Goal: Task Accomplishment & Management: Use online tool/utility

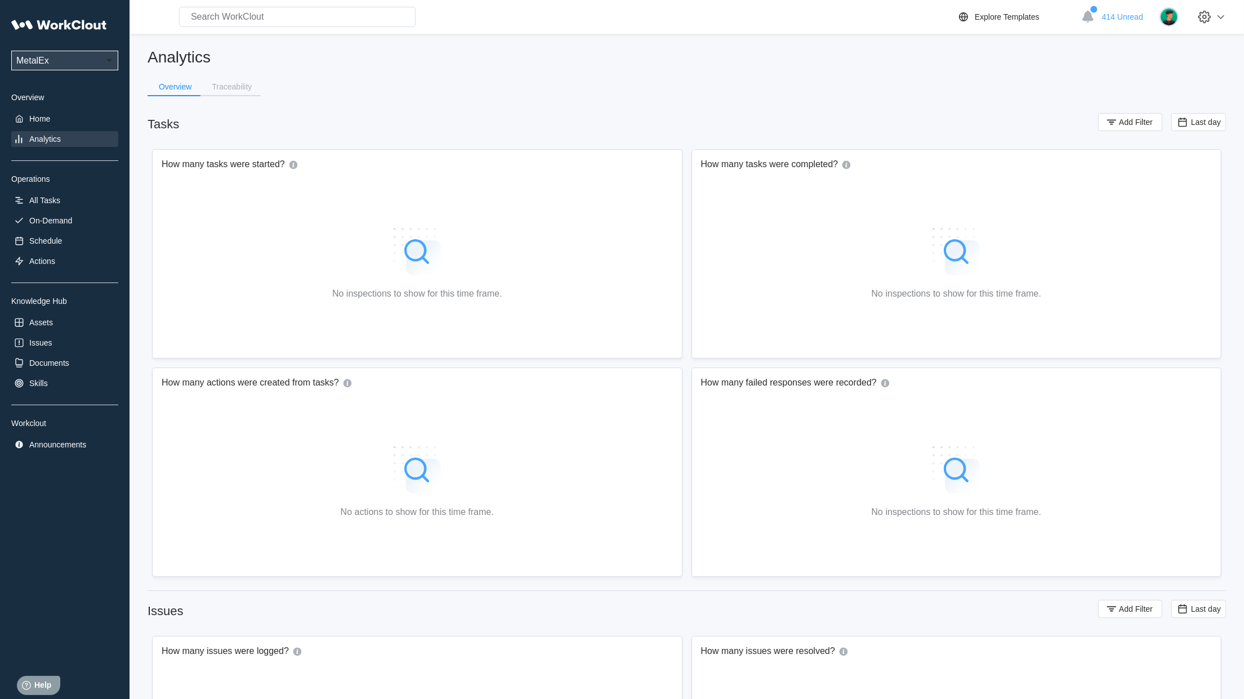
drag, startPoint x: 1114, startPoint y: 116, endPoint x: 1083, endPoint y: 116, distance: 30.4
click at [1113, 117] on icon "button" at bounding box center [1111, 122] width 12 height 12
click at [851, 166] on div "Assignee" at bounding box center [827, 167] width 105 height 16
click at [817, 212] on div "Tag" at bounding box center [835, 208] width 108 height 9
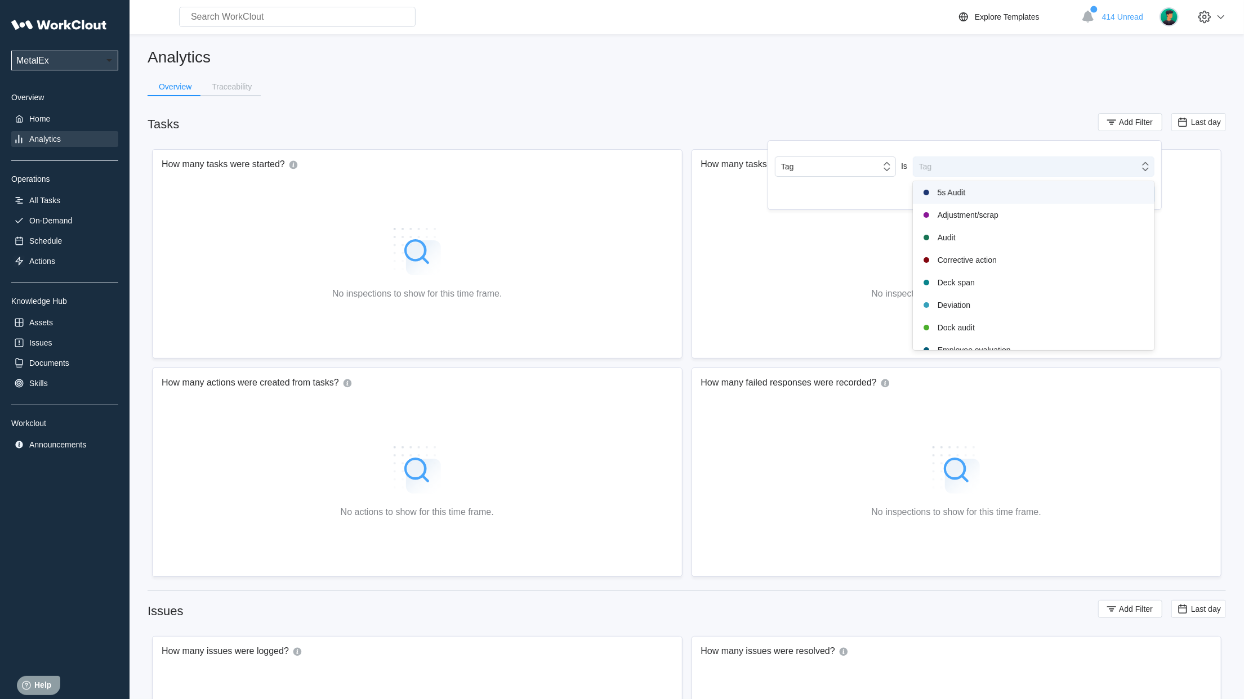
click at [1011, 162] on div "Tag" at bounding box center [1026, 167] width 226 height 16
click at [978, 275] on div "Safety audit" at bounding box center [1033, 272] width 228 height 14
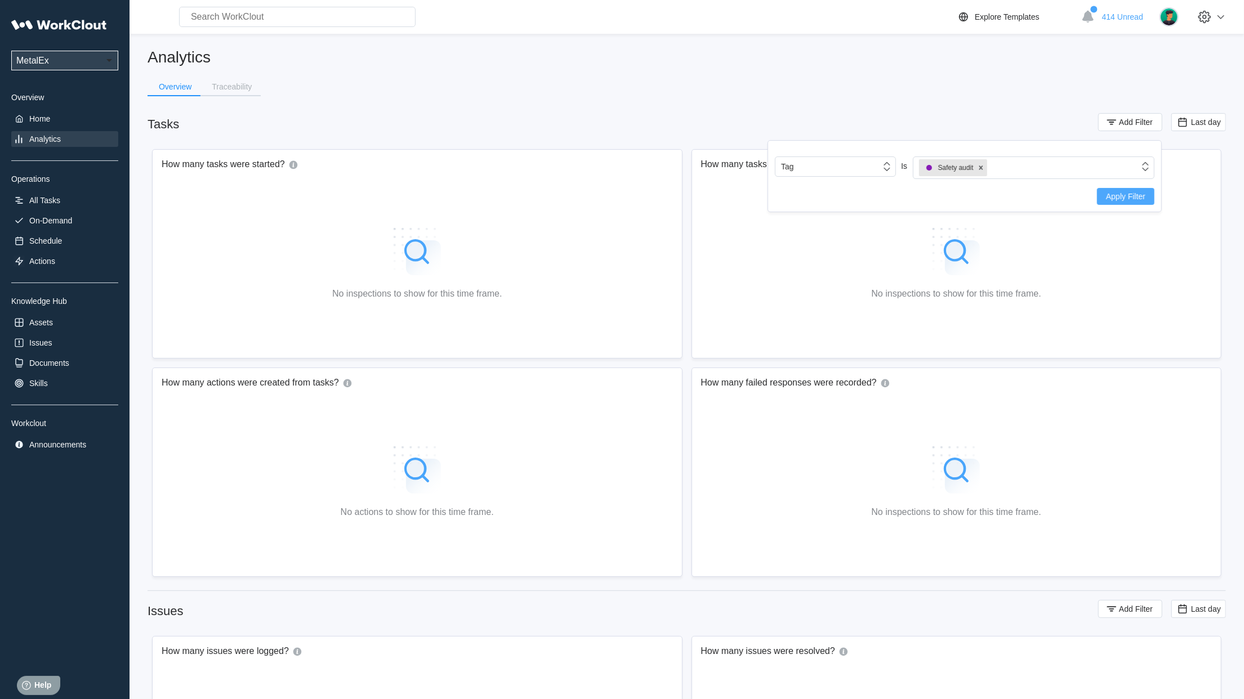
click at [1128, 194] on span "Apply Filter" at bounding box center [1125, 197] width 39 height 8
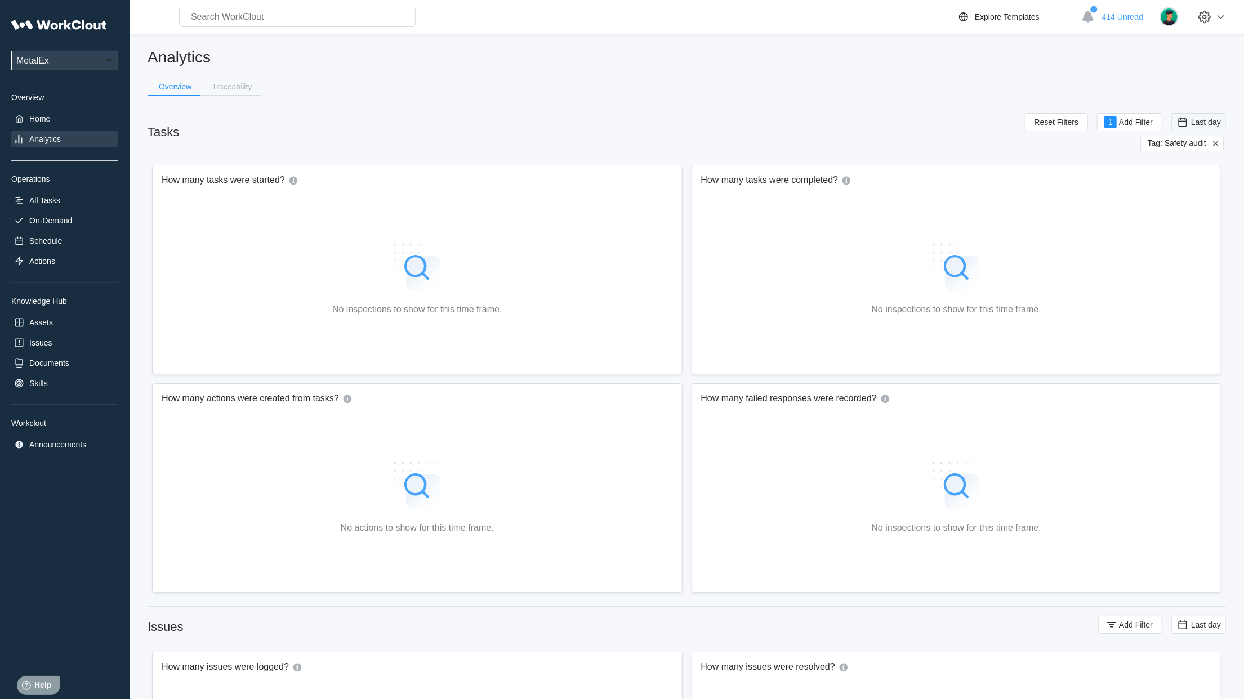
click at [1199, 125] on span "Last day" at bounding box center [1206, 122] width 30 height 9
click at [1183, 235] on div "Custom" at bounding box center [1181, 234] width 27 height 9
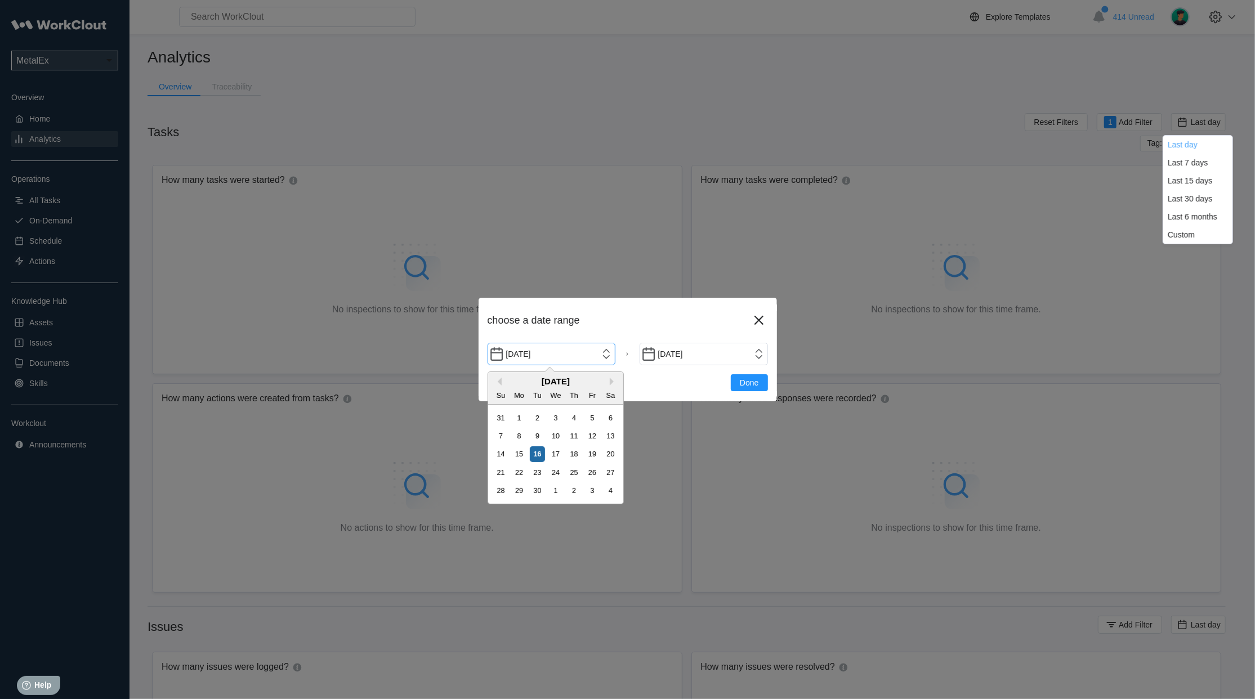
click at [607, 356] on input "[DATE]" at bounding box center [552, 354] width 128 height 23
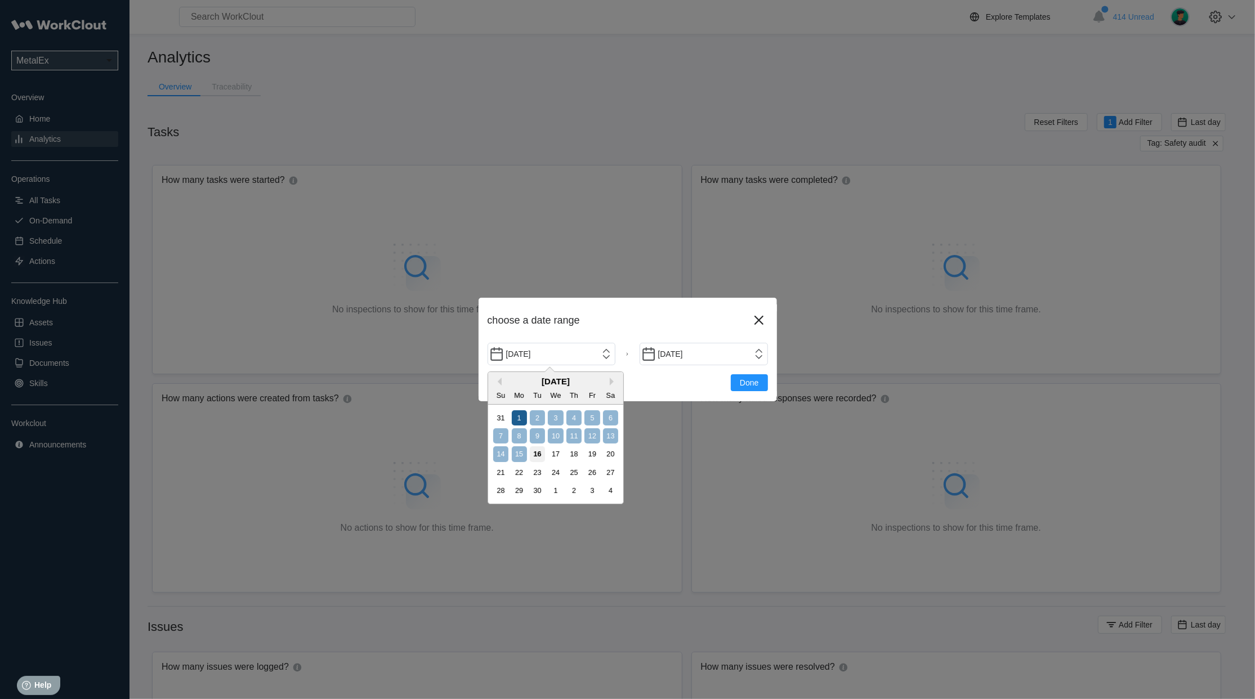
click at [524, 415] on div "1" at bounding box center [519, 417] width 15 height 15
type input "[DATE]"
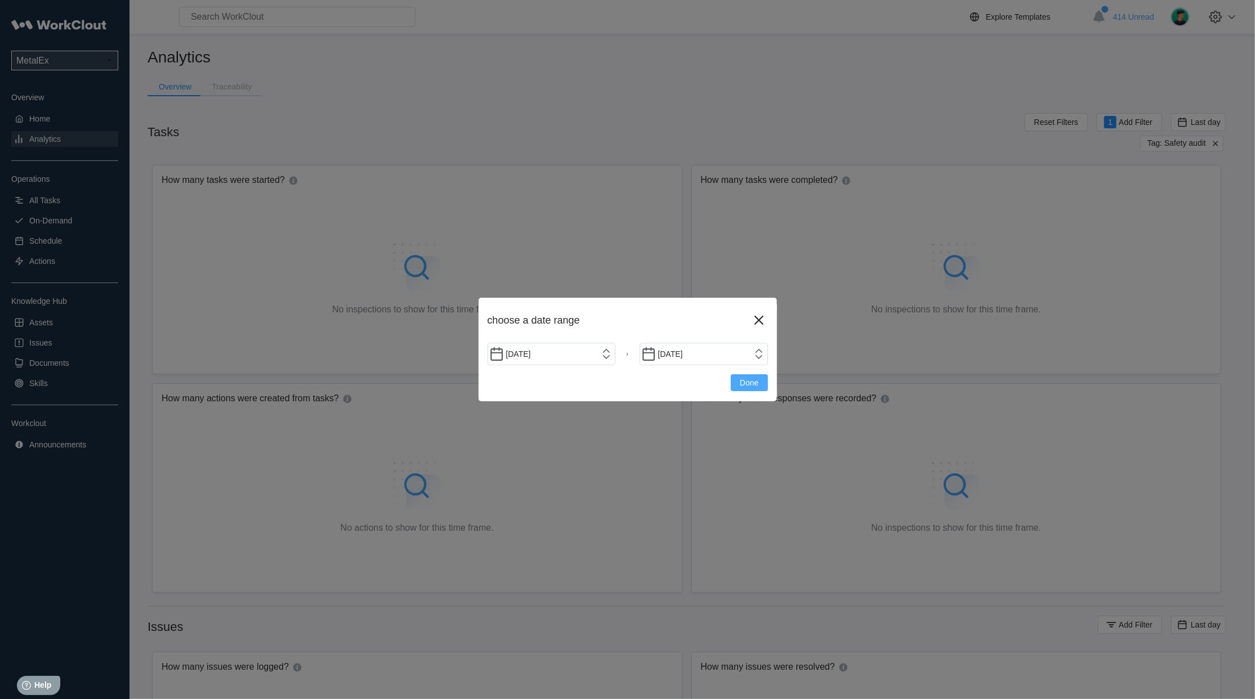
click at [746, 386] on span "Done" at bounding box center [749, 383] width 19 height 8
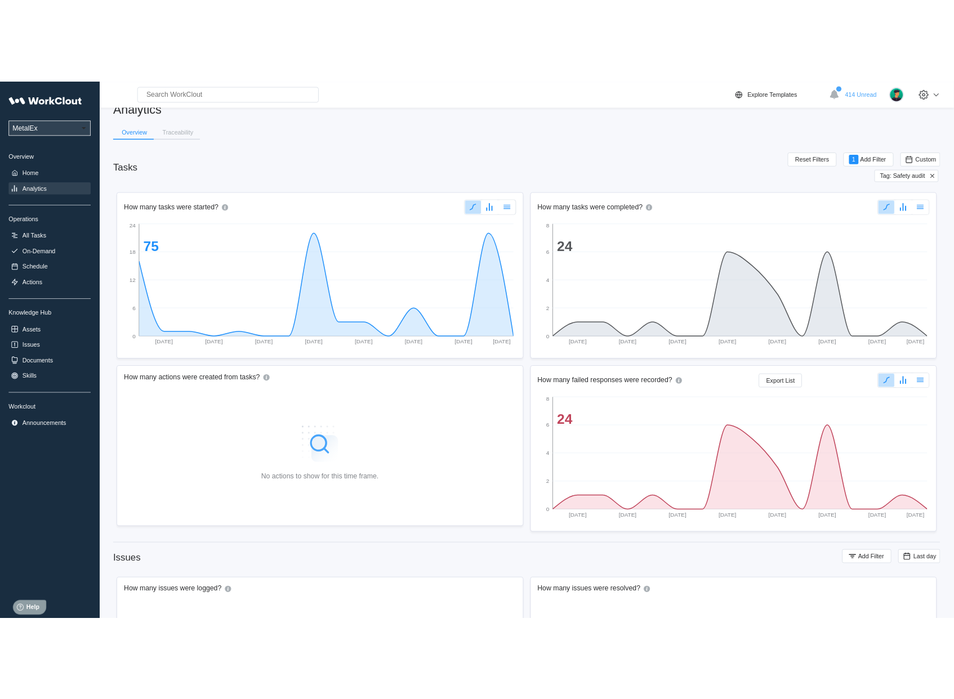
scroll to position [23, 0]
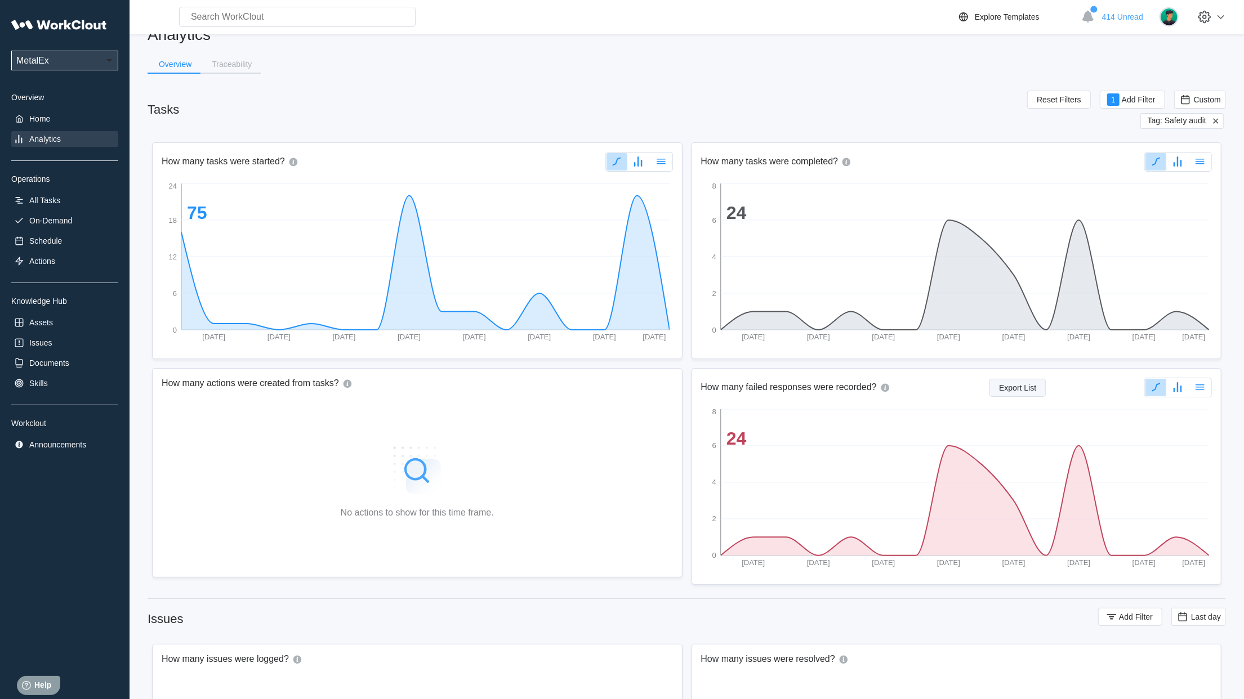
click at [1012, 385] on span "Export List" at bounding box center [1017, 388] width 37 height 8
